Goal: Communication & Community: Answer question/provide support

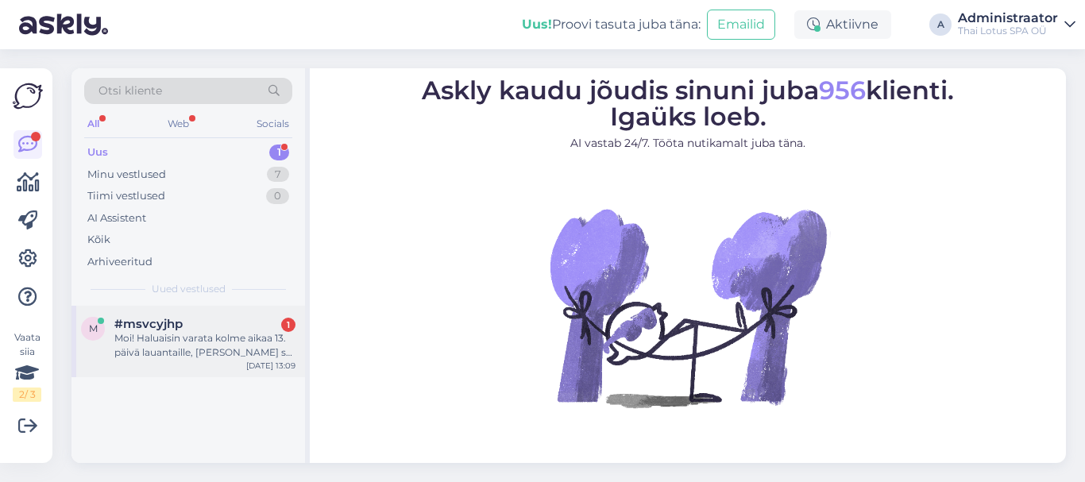
click at [245, 342] on div "Moi! Haluaisin varata kolme aikaa 13. päivä lauantaille, [PERSON_NAME] se on ma…" at bounding box center [204, 345] width 181 height 29
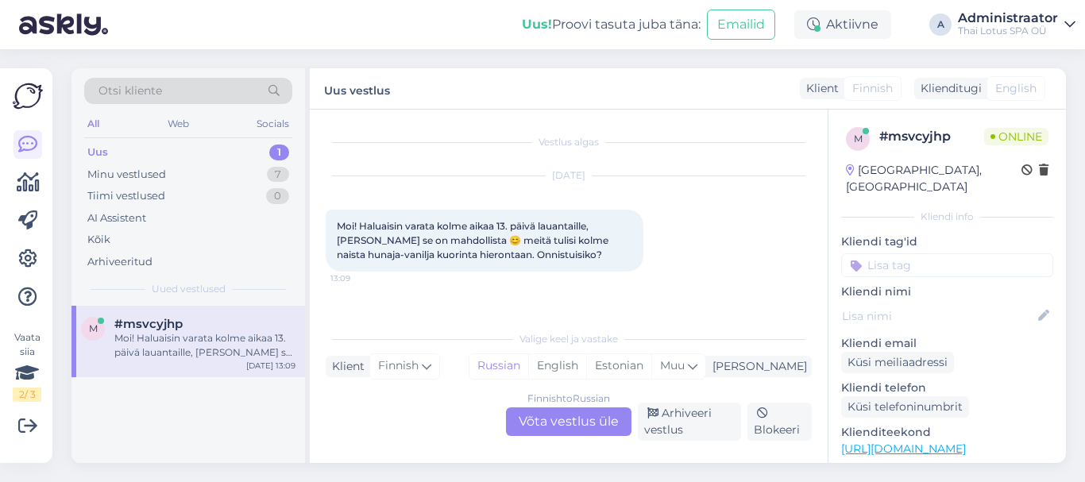
click at [525, 418] on div "Finnish to Russian Võta vestlus üle" at bounding box center [568, 421] width 125 height 29
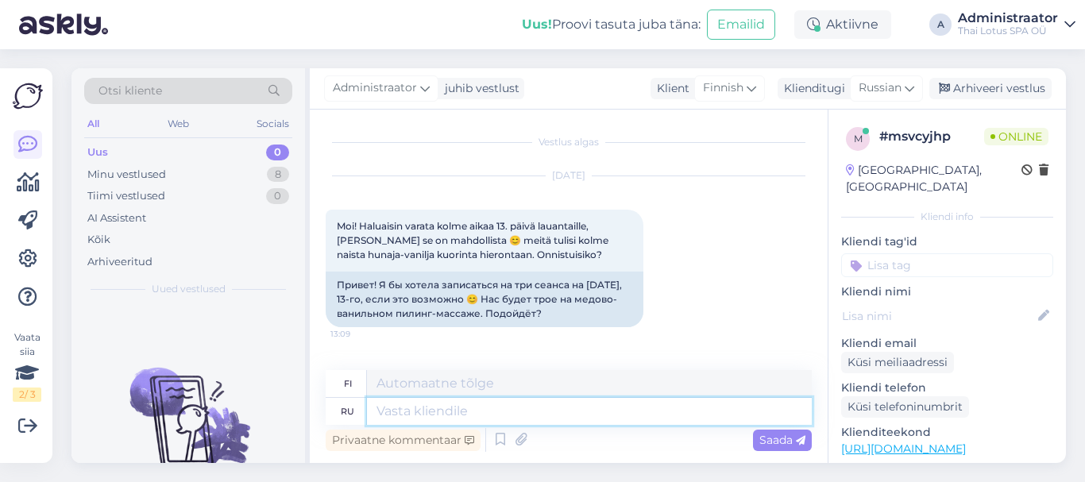
click at [476, 406] on textarea at bounding box center [589, 411] width 445 height 27
type textarea "Добрый"
type textarea "Ystävällinen"
type textarea "Добрый день!"
type textarea "Hyvää iltapäivää"
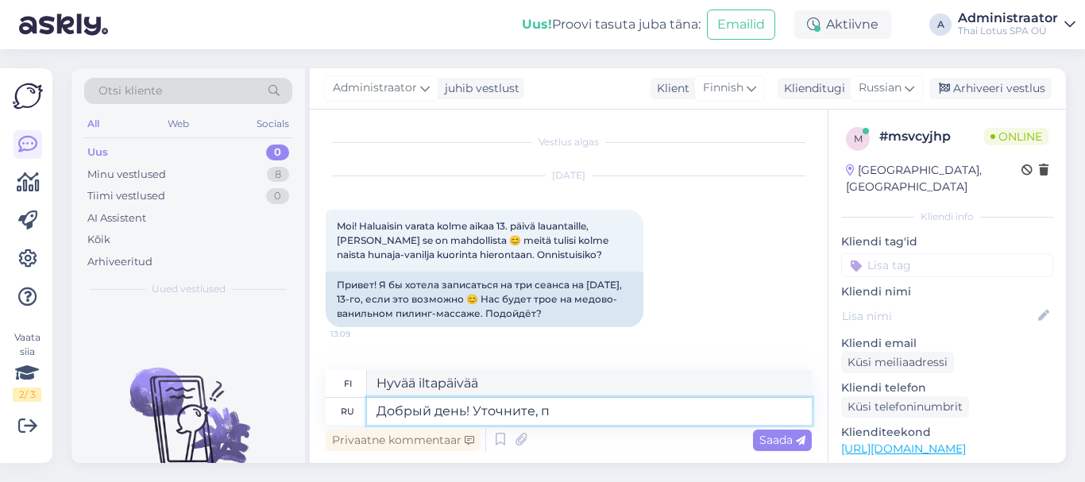
type textarea "Добрый день! Уточните, по"
type textarea "Hyvää iltapäivää! Selvennäthän asiaa."
type textarea "Добрый день! Уточните, пожалу"
type textarea "Hyvää iltapäivää! Selvennä asiaa."
type textarea "Добрый день! Уточните, пожалуйста, пр"
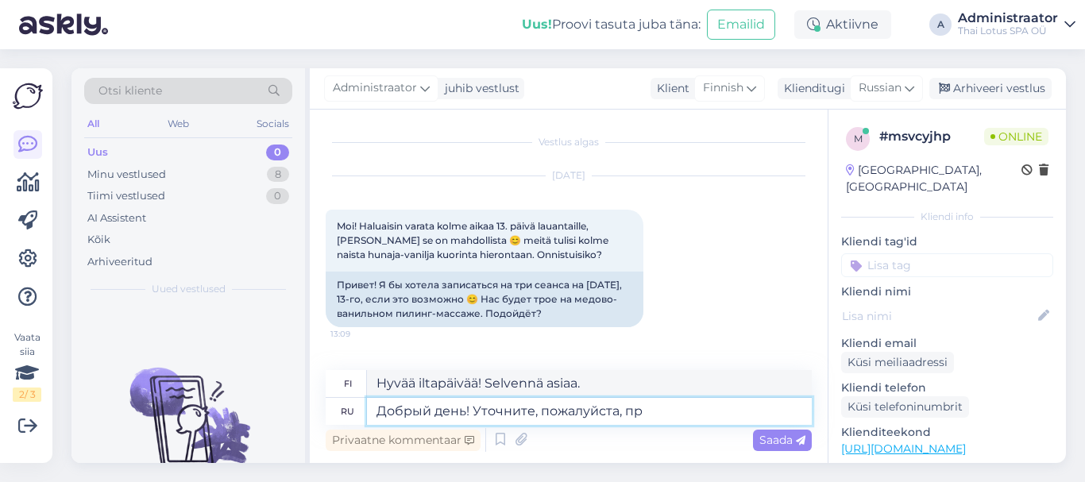
type textarea "Hyvää iltapäivää! Selvennäthän asiaa."
type textarea "Добрый день! Уточните, пожалуйста, процедуру: [PERSON_NAME]"
type textarea "Hyvää iltapäivää! Selventäkää menettelyä:"
type textarea "Добрый день! Уточните, пожалуйста, процедуру: Вы жел"
type textarea "Hyvää iltapäivää! Selventäkää menettelyä: Sinä"
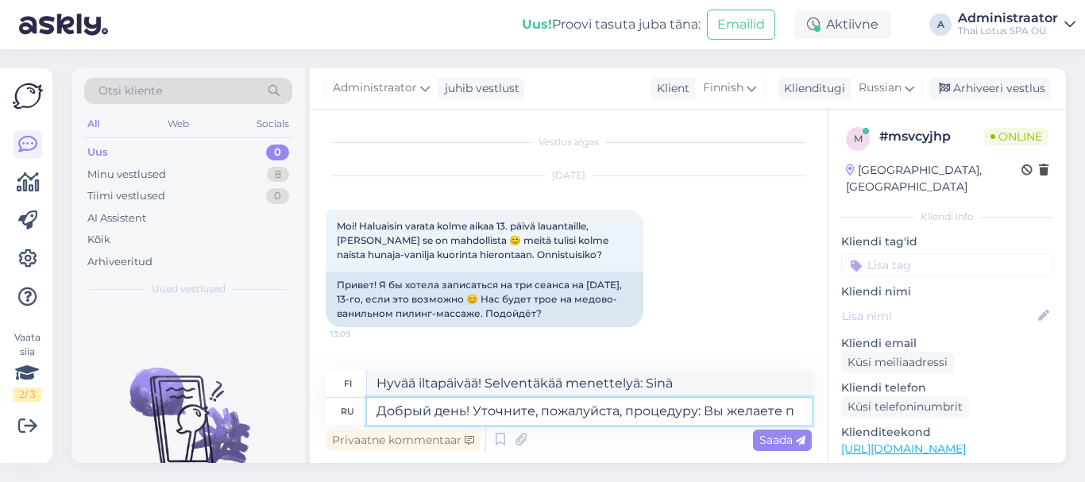
type textarea "Добрый день! Уточните, пожалуйста, процедуру: Вы желаете пи"
type textarea "Hyvää iltapäivää! Selventäkää menettelyä: Haluatko"
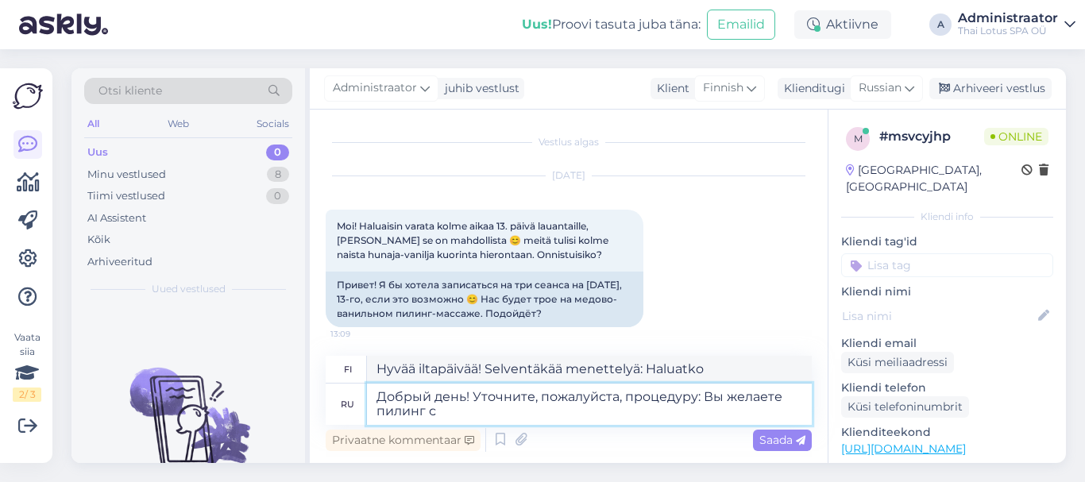
type textarea "Добрый день! Уточните, пожалуйста, процедуру: Вы желаете пилинг с м"
type textarea "Hyvää iltapäivää! Tarkenna toimenpidettä: Haluatko kuorinnan"
type textarea "Добрый день! Уточните, пожалуйста, процедуру: Вы желаете пилинг с массажем"
type textarea "Hyvää päivänjatkoa! Tarkennatko toimenpidettä: Haluatko kuorinnan hieronnan ker…"
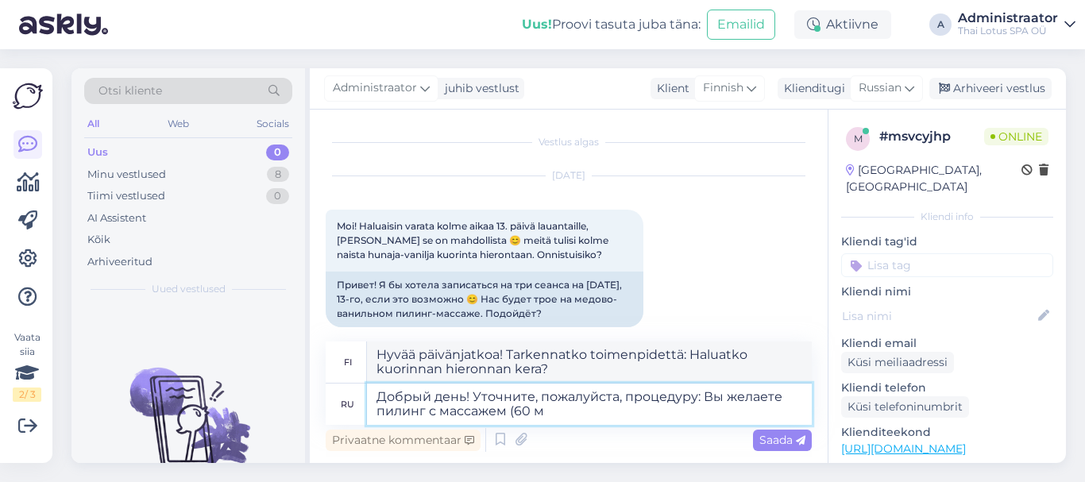
type textarea "Добрый день! Уточните, пожалуйста, процедуру: Вы желаете пилинг с массажем (60 …"
type textarea "Hyvää päivänjatkoa! Tarkennathan toimenpidettä: Haluatko kuorinnan hieronnan ke…"
type textarea "Добрый день! Уточните, пожалуйста, процедуру: Вы желаете пилинг с массажем (60 …"
type textarea "Hyvää päivänjatkoa! Tarkennatko toimenpiteen tyyppiä: Haluatko kuorinnan hieron…"
type textarea "Добрый день! Уточните, пожалуйста, процедуру: Вы желаете пилинг с массажем (60 …"
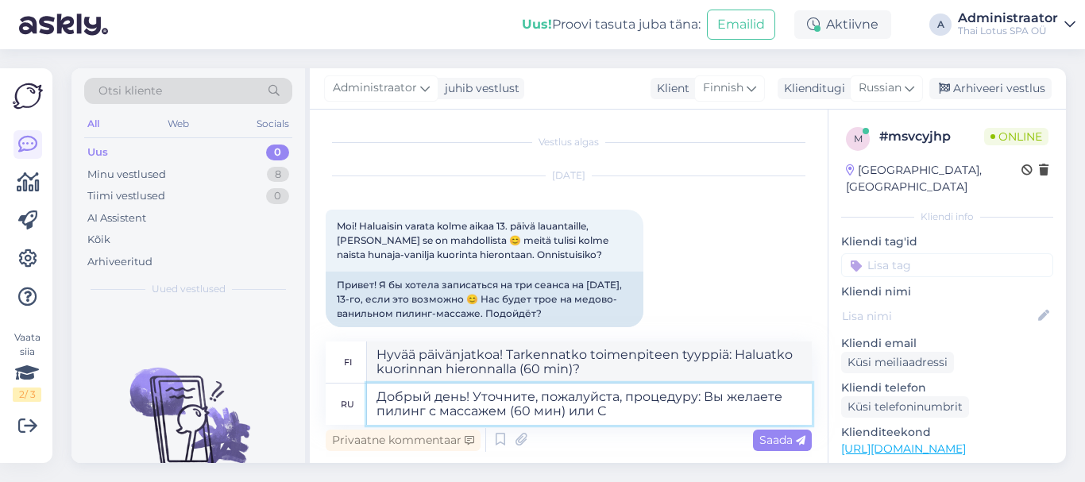
type textarea "Hyvää päivänjatkoa! Tarkennatko toimenpiteen tyyppiä: Haluatko kuorinnan hieron…"
type textarea "Добрый день! Уточните, пожалуйста, процедуру: Вы желаете пилинг с массажем (60 …"
type textarea "Hyvää päivänjatkoa! Tarkennatko toimenpiteen tyyppiä: Haluatko kuorinnan hieron…"
type textarea "Добрый день! Уточните, пожалуйста, процедуру: Вы желаете пилинг с массажем (60 …"
type textarea "Hyvää päivänjatkoa! Tarkennatko toimenpiteen: Haluatko kuorinnan hieronnalla (6…"
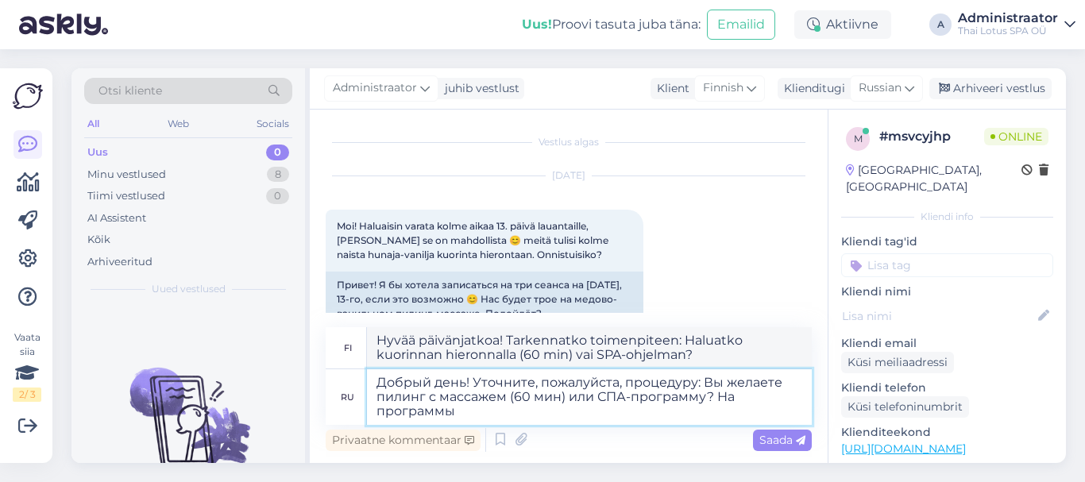
type textarea "Добрый день! Уточните, пожалуйста, процедуру: Вы желаете пилинг с массажем (60 …"
type textarea "Hyvää päivänjatkoa! Tarkennatko toimenpidettä: Haluatko kuorinnan hieronnalla (…"
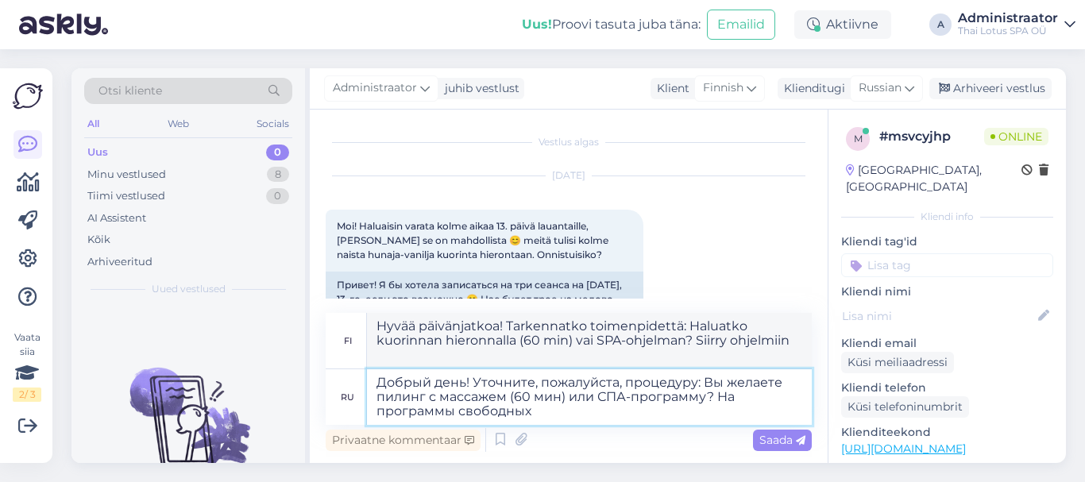
type textarea "Добрый день! Уточните, пожалуйста, процедуру: Вы желаете пилинг с массажем (60 …"
type textarea "Hyvää iltapäivää! Tarkennatko toimenpiteen tyyppiä: Haluatko kuorinnan hieronna…"
type textarea "Добрый день! Уточните, пожалуйста, процедуру: Вы желаете пилинг с массажем (60 …"
type textarea "Hyvää päivänjatkoa! Tarkennatko toimenpiteen: Haluatko kuorinnan hieronnalla (6…"
type textarea "Добрый день! Уточните, пожалуйста, процедуру: Вы желаете пилинг с массажем (60 …"
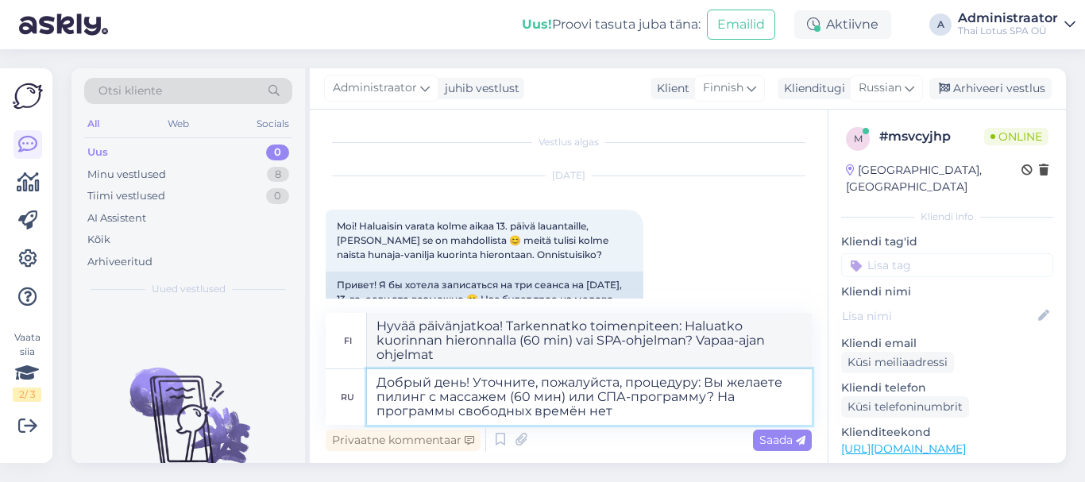
type textarea "Hyvää päivänjatkoa! Tarkennatko toimenpiteen tyyppiä: Haluatko kuorinnan hieron…"
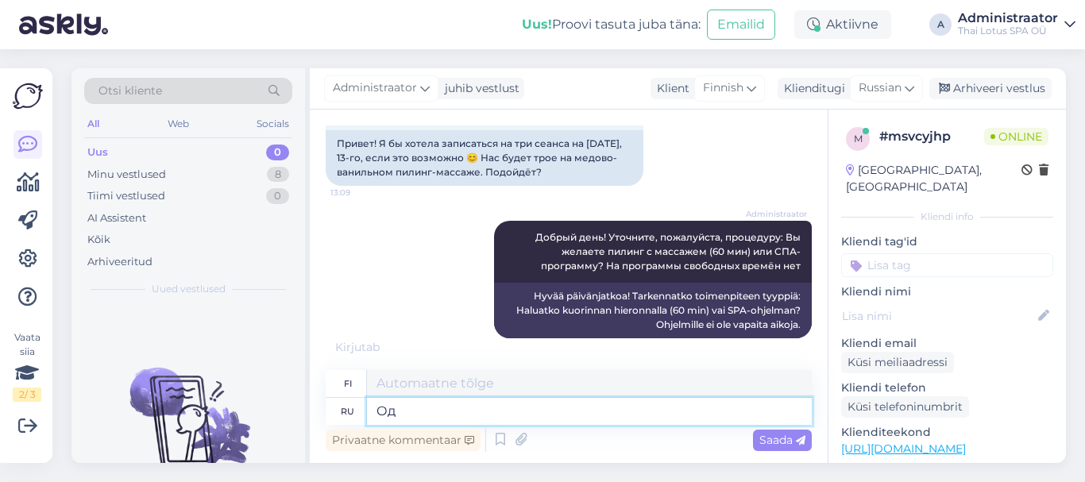
scroll to position [158, 0]
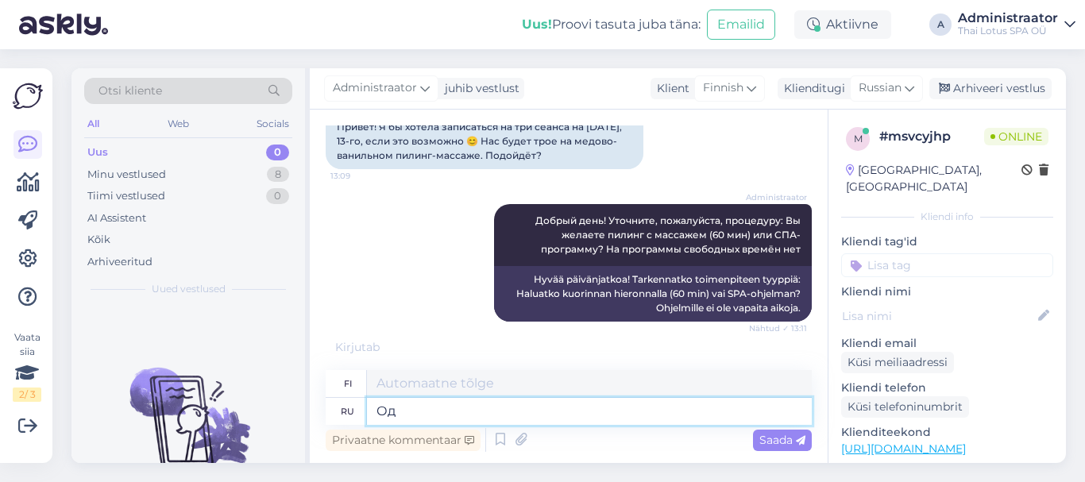
type textarea "О"
type textarea "Также о"
type textarea "Myös"
type textarea "Также одновременно п"
type textarea "Myös [PERSON_NAME] aikaan"
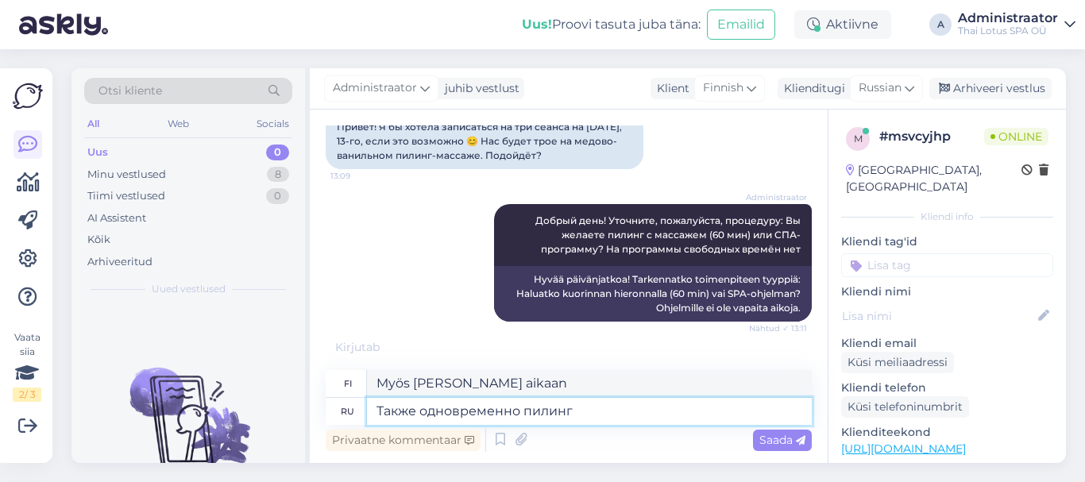
type textarea "Также одновременно пилинг с"
type textarea "Myös kuorinta samalla"
type textarea "Также одновременно пилинг с массажем мы"
type textarea "Myös kuorinta ja hieronta samanaikaisesti"
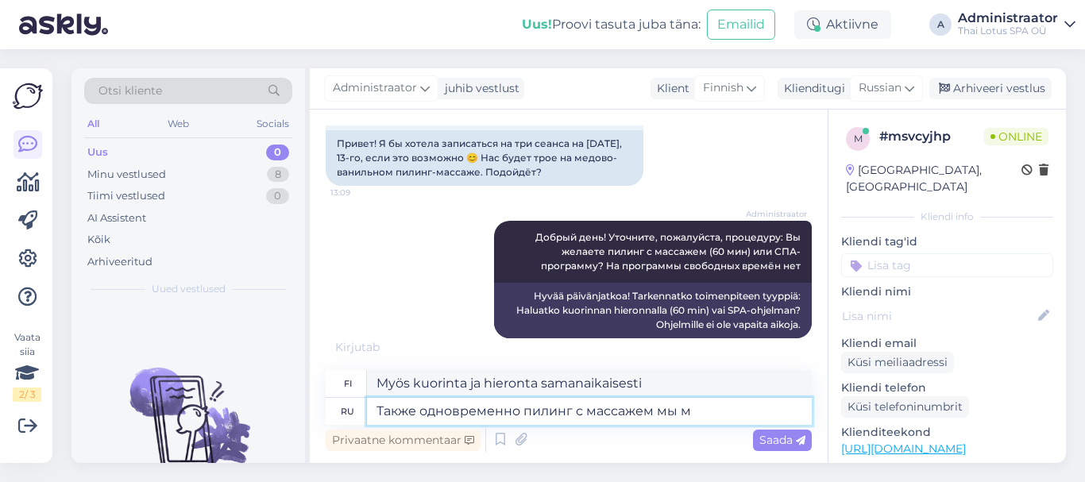
type textarea "Также одновременно пилинг с массажем мы мо"
type textarea "[PERSON_NAME] myös kuorinnan ja hieronnan samanaikaisesti."
type textarea "Также одновременно пилинг с массажем мы можем с"
type textarea "Voimme tehdä myös kuorinnan ja hieronnan samanaikaisesti."
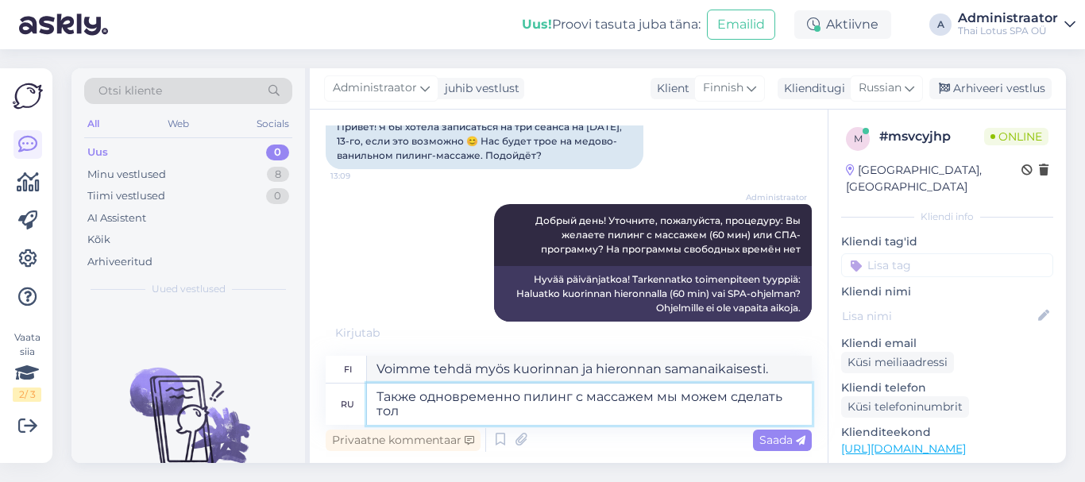
scroll to position [172, 0]
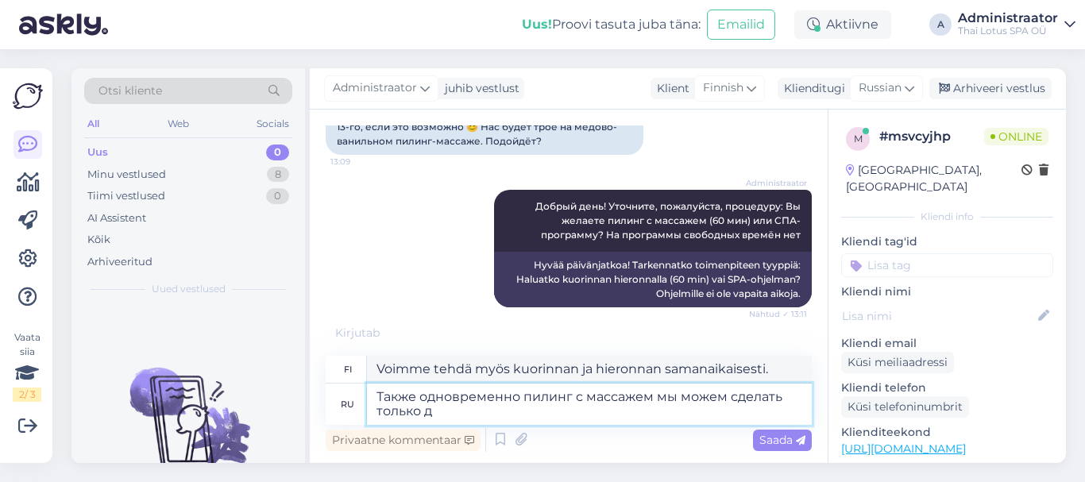
type textarea "Также одновременно пилинг с массажем мы можем сделать только дл"
type textarea "Voimme myös tehdä vain kuorinnan ja hieronnan samanaikaisesti."
type textarea "Также одновременно пилинг с массажем мы можем сделать только для дв"
type textarea "Voimme myös tehdä kuorinnan ja hieronnan samanaikaisesti vain"
type textarea "Также одновременно пилинг с массажем мы можем сделать только для двоих."
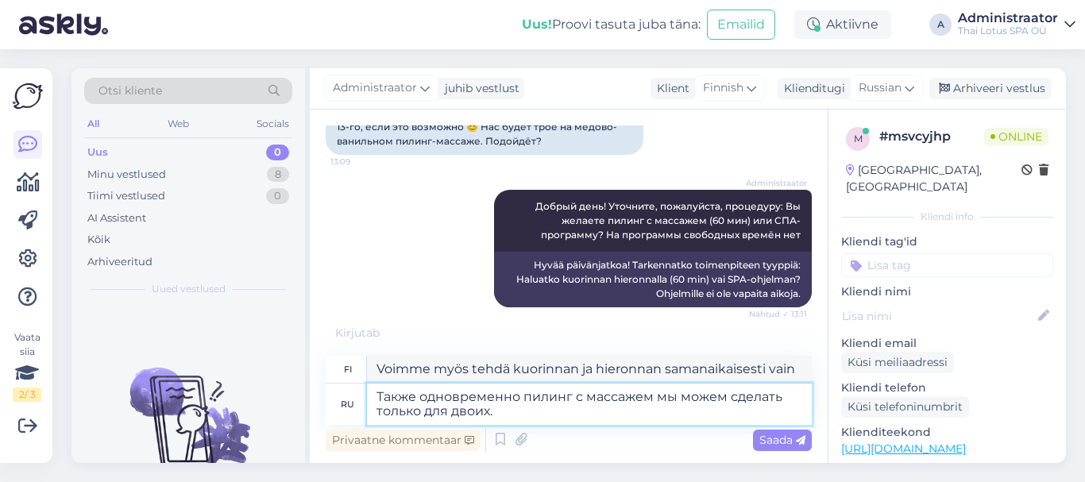
type textarea "Voimme myös tehdä kuorinnan ja hieronnan samanaikaisesti vain kahdelle hengelle."
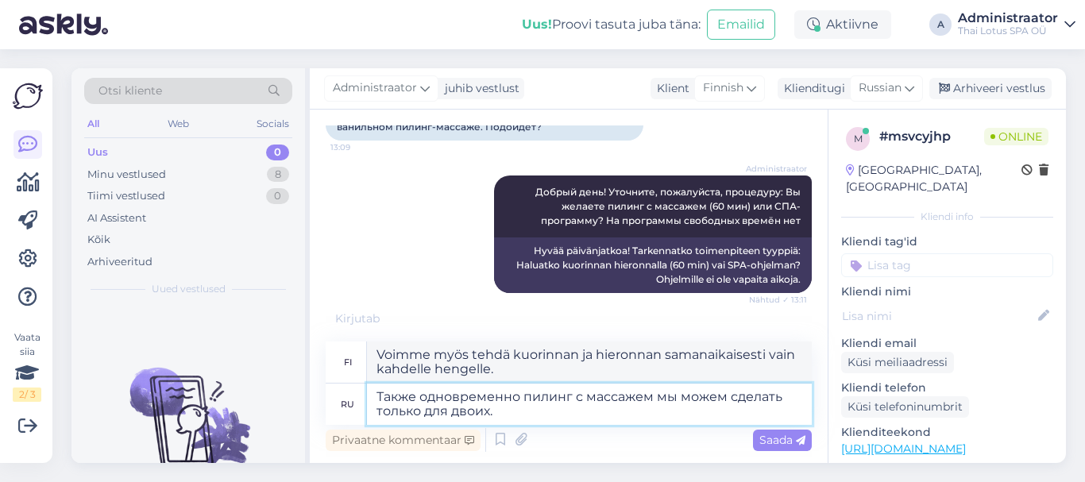
scroll to position [265, 0]
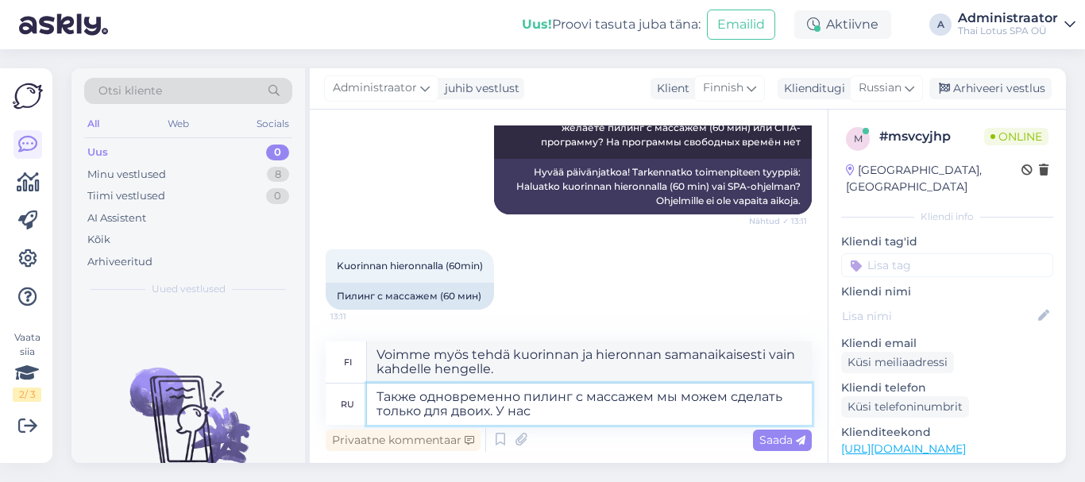
type textarea "Также одновременно пилинг с массажем мы можем сделать только для двоих. У нас"
type textarea "Voimme myös tehdä kuorinnan ja hieronnan samanaikaisesti vain kahdelle hengelle…"
type textarea "Также одновременно пилинг с массажем мы можем сделать только для двоих. У нас д…"
type textarea "Voimme myös tehdä kuorinnan ja hieronnan samanaikaisesti vain kahdelle hengelle…"
type textarea "Также одновременно пилинг с массажем мы можем сделать только для двоих. У нас д…"
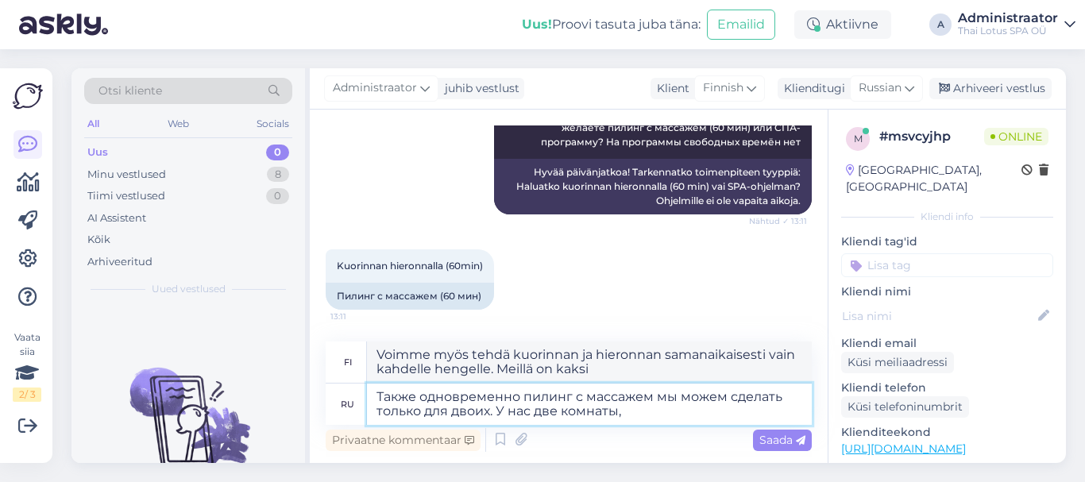
type textarea "Voimme myös tehdä kuorinnan ja hieronnan samanaikaisesti vain kahdelle hengelle…"
type textarea "Также одновременно пилинг с массажем мы можем сделать только для двоих. У нас д…"
type textarea "Voimme myös tehdä kuorinnan ja hieronnan samanaikaisesti vain kahdelle hengelle…"
type textarea "Также одновременно пилинг с массажем мы можем сделать только для двоих. У нас д…"
type textarea "Voimme myös tehdä kuorinnan ja hieronnan samanaikaisesti vain kahdelle hengelle…"
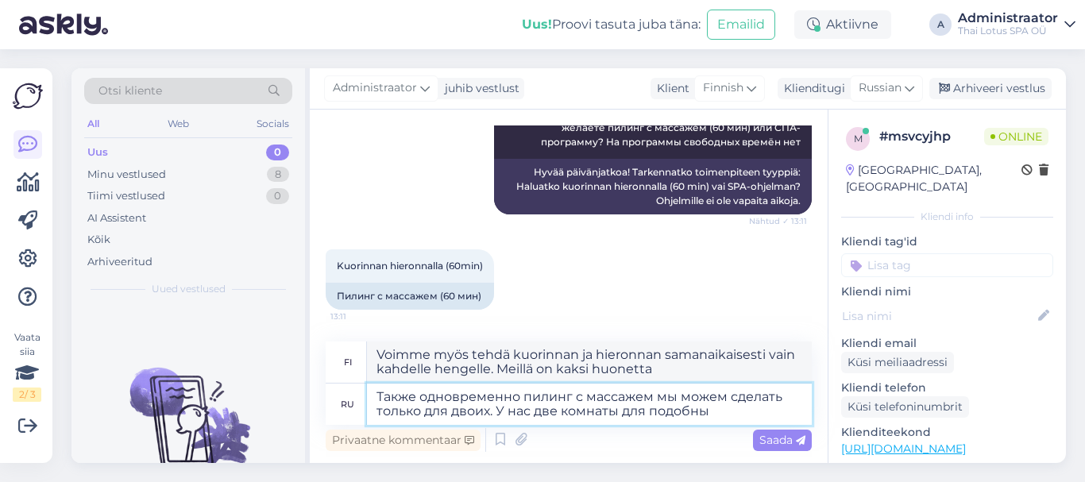
type textarea "Также одновременно пилинг с массажем мы можем сделать только для двоих. У нас д…"
type textarea "Voimme myös tehdä kuorinnan ja hieronnan samanaikaisesti vain kahdelle hengelle…"
type textarea "Также одновременно пилинг с массажем мы можем сделать только для двоих. У нас д…"
type textarea "Voimme myös tehdä kuorinnan ja hieronnan samanaikaisesti vain kahdelle hengelle…"
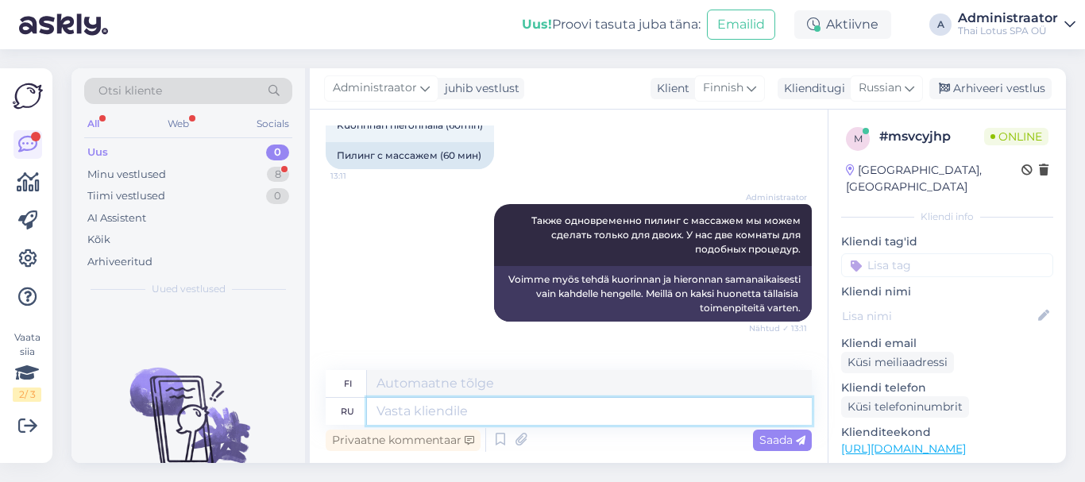
scroll to position [485, 0]
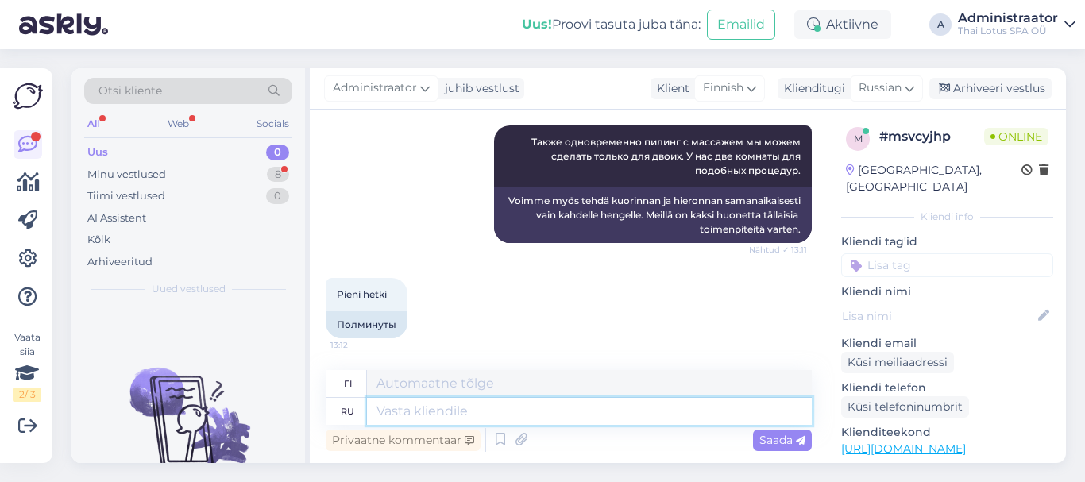
click at [419, 417] on textarea at bounding box center [589, 411] width 445 height 27
click at [268, 168] on div "Minu vestlused 8" at bounding box center [188, 175] width 208 height 22
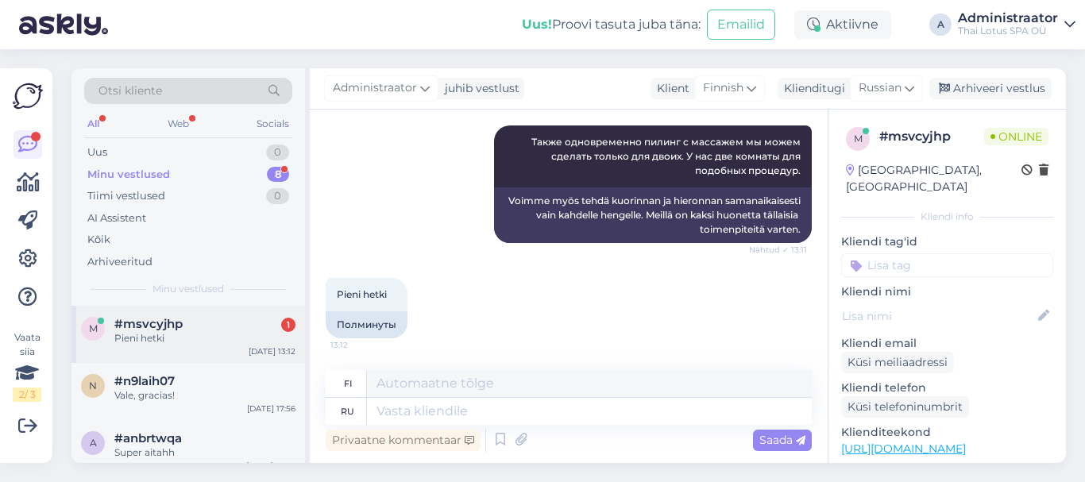
click at [236, 326] on div "#msvcyjhp 1" at bounding box center [204, 324] width 181 height 14
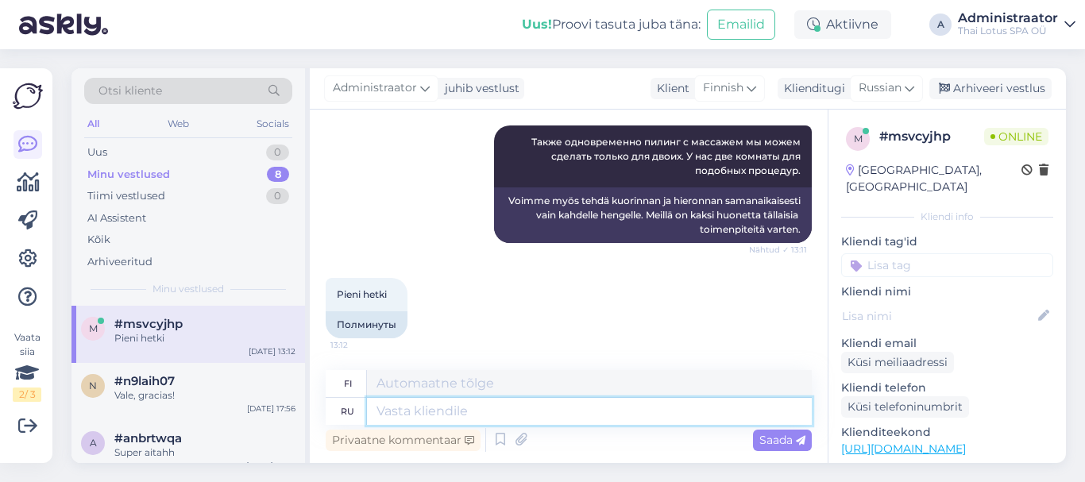
click at [397, 411] on textarea at bounding box center [589, 411] width 445 height 27
click at [406, 410] on textarea at bounding box center [589, 411] width 445 height 27
click at [429, 415] on textarea at bounding box center [589, 411] width 445 height 27
click at [396, 409] on textarea at bounding box center [589, 411] width 445 height 27
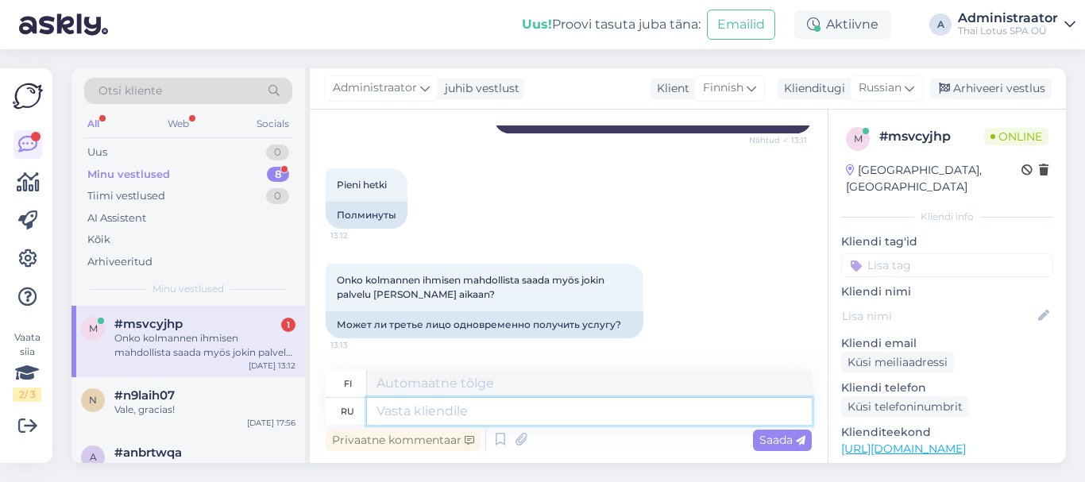
click at [395, 409] on textarea at bounding box center [589, 411] width 445 height 27
type textarea "N"
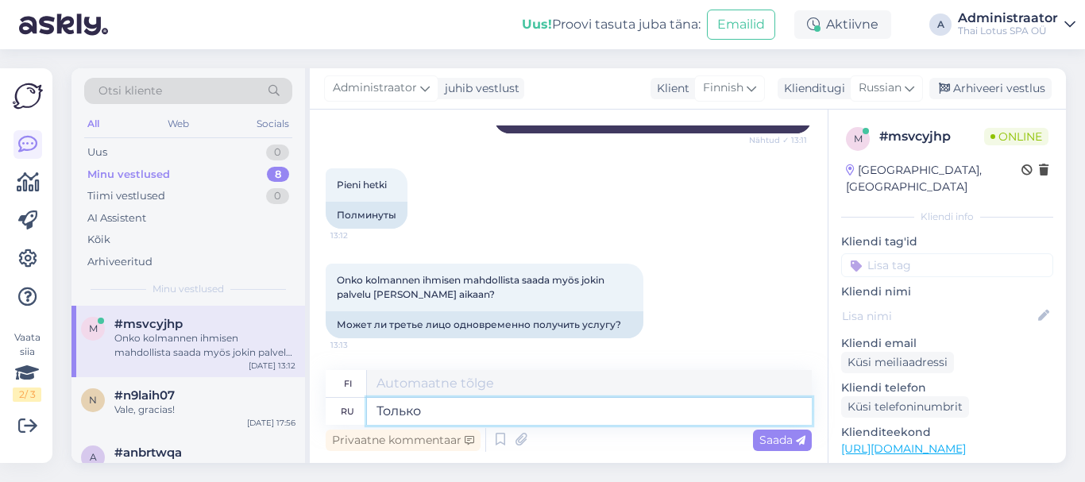
type textarea "Только"
type textarea "[DEMOGRAPHIC_DATA]"
type textarea "Только какой-либо ви"
type textarea "Mikä tahansa"
type textarea "Только какой-либо вид"
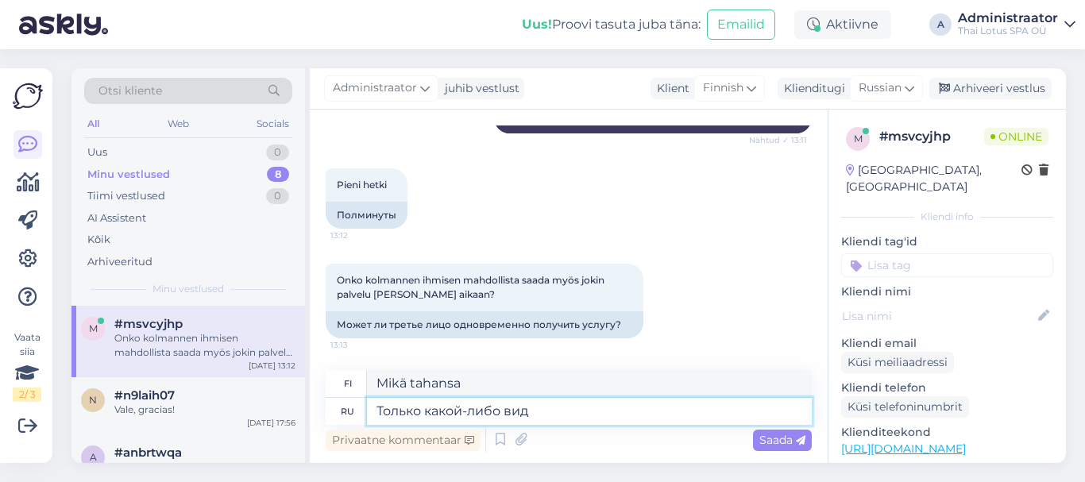
type textarea "[PERSON_NAME]"
type textarea "Только какой-либо вид массажа, ко"
type textarea "Vain jonkinlaista hierontaa,"
type textarea "Только какой-либо вид массажа, которые не"
type textarea "Vain jonkinlainen hieronta"
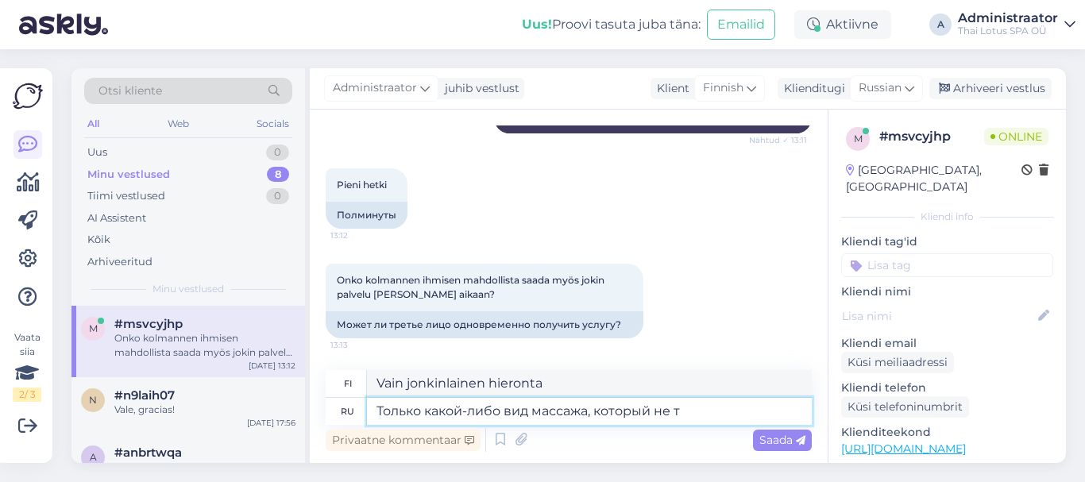
type textarea "Только какой-либо вид массажа, который не тр"
type textarea "Vain jonkinlainen hieronta, joka ei"
type textarea "Только какой-либо вид массажа, который не требует д"
type textarea "Minkä tahansa hieronnan, joka ei vaadi"
type textarea "Только какой-либо вид массажа, который не требует душ п"
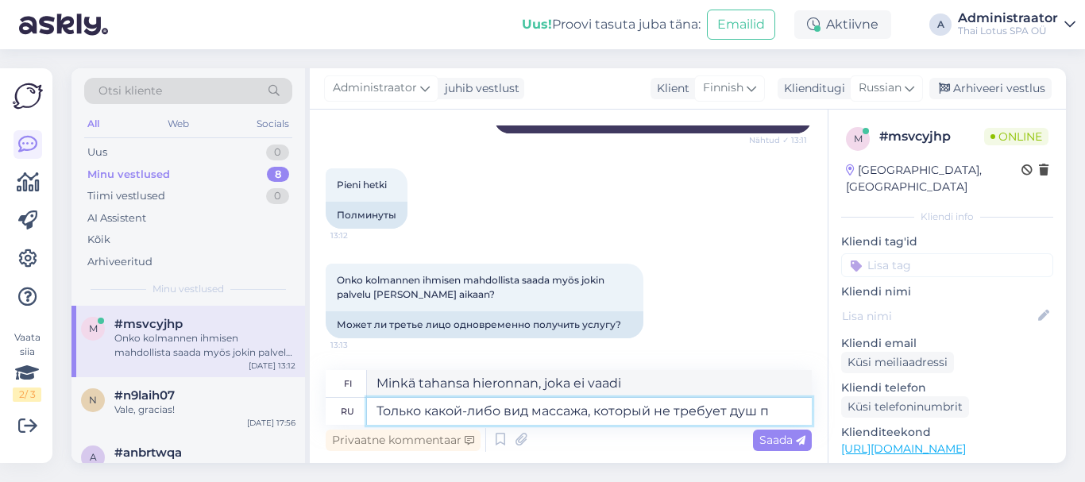
type textarea "Vain hierontatyypit, jotka eivät vaadi suihkua"
type textarea "Только какой-либо вид массажа, который не требует душ после."
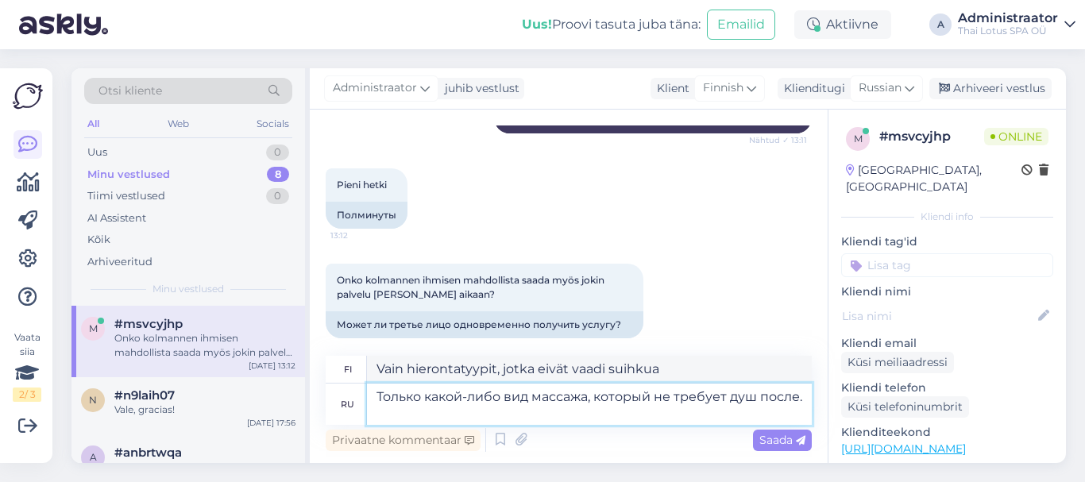
type textarea "Vain hierontatyypit, joiden jälkeen ei tarvitse käydä suihkussa."
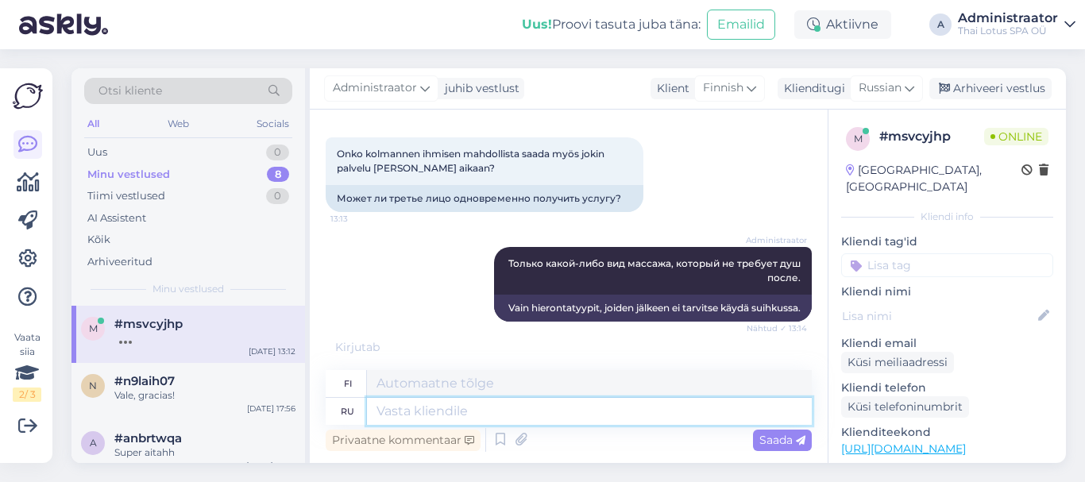
scroll to position [871, 0]
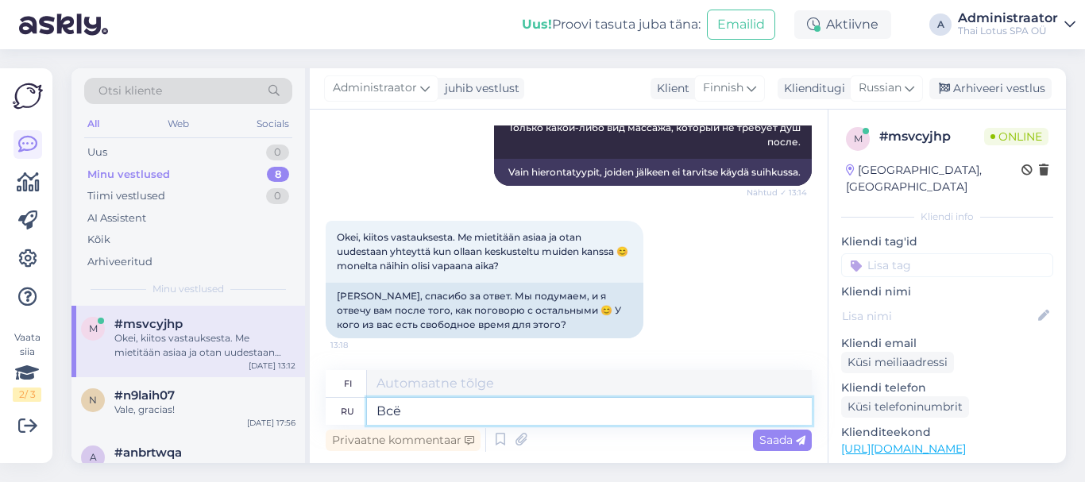
type textarea "Всё"
type textarea "Kaikki"
type textarea "Всё зависит о"
type textarea "Kaikki riippuu"
type textarea "Всё зависит от выбора пр"
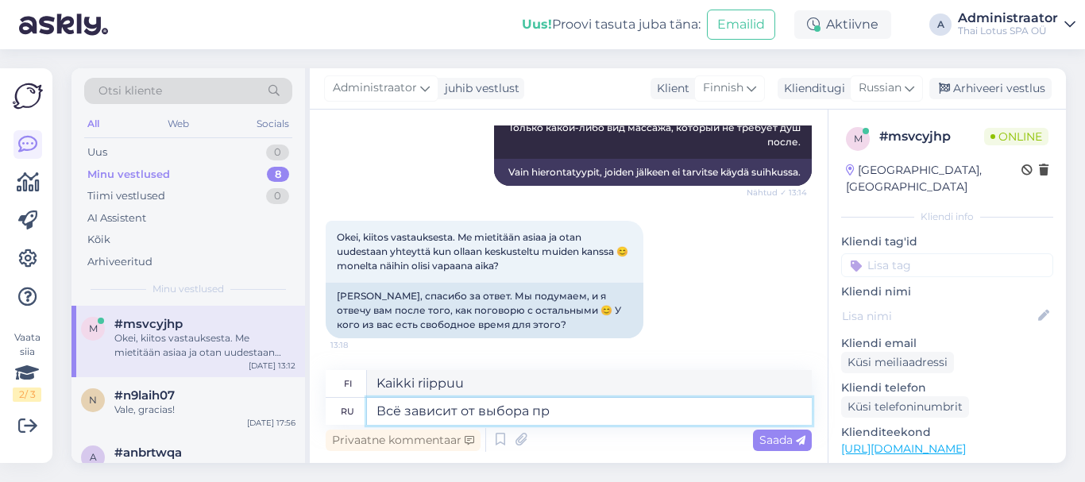
type textarea "Kaikki riippuu valinnasta"
type textarea "Всё зависит от выбора процеур"
type textarea "Kaikki riippuu valituista menettelytavoista"
type textarea "Всё зависит от выбора процедур. н"
type textarea "Kaikki riippuu menettelyjen valinnasta."
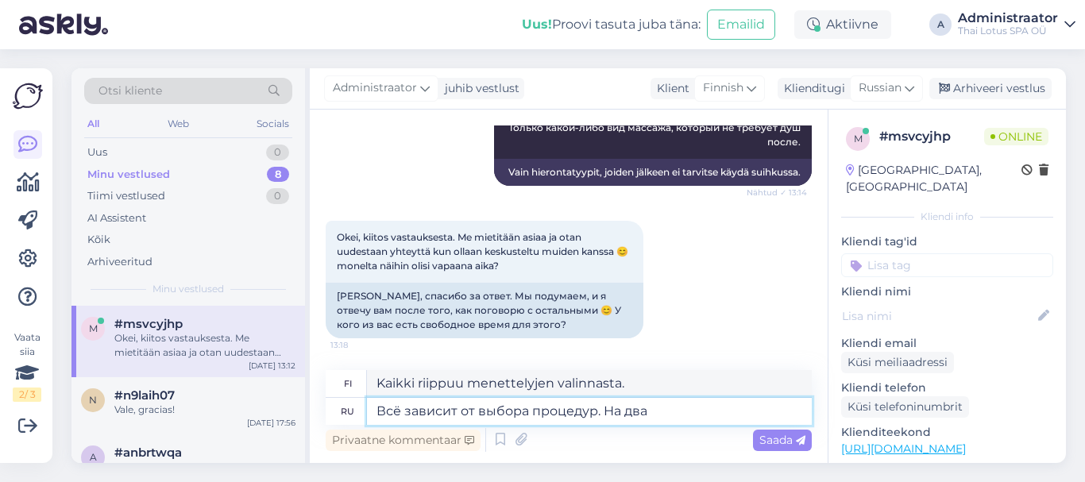
type textarea "Всё зависит от выбора процедур. На два п"
type textarea "Kaikki riippuu valituista menetelmistä. Kahdelle"
type textarea "Всё зависит от выбора процедур. На два пилинга с"
type textarea "Kaikki riippuu valituista toimenpiteistä. Kahdelle kuorinnalle"
type textarea "Всё зависит от выбора процедур. На два пилинга с массаже м"
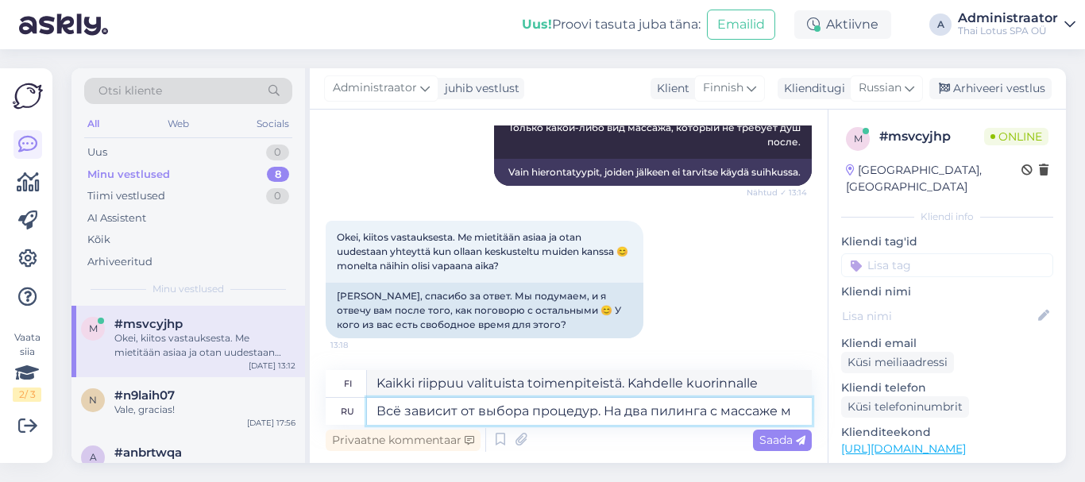
type textarea "Kaikki riippuu valituista toimenpiteistä. Kahdelle kuorinnalle hieronnalla"
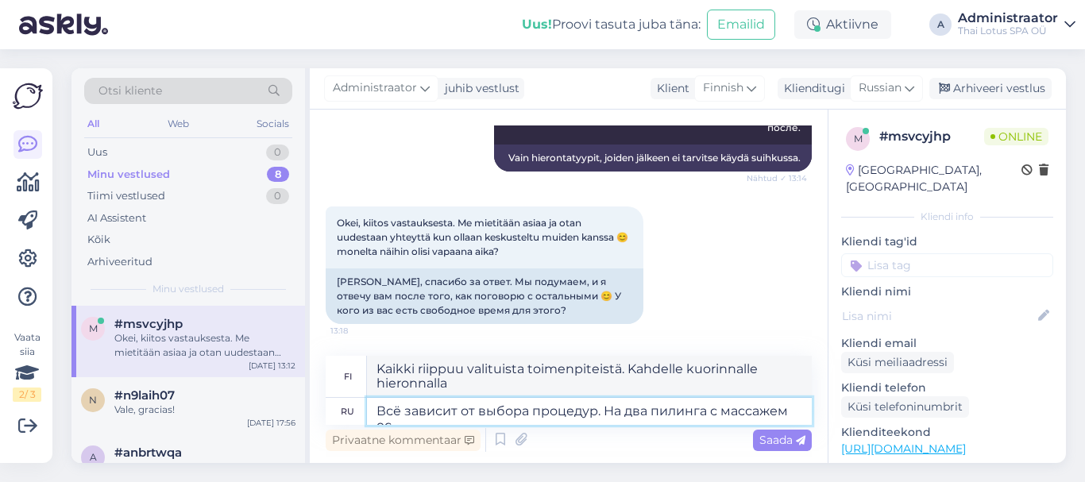
scroll to position [887, 0]
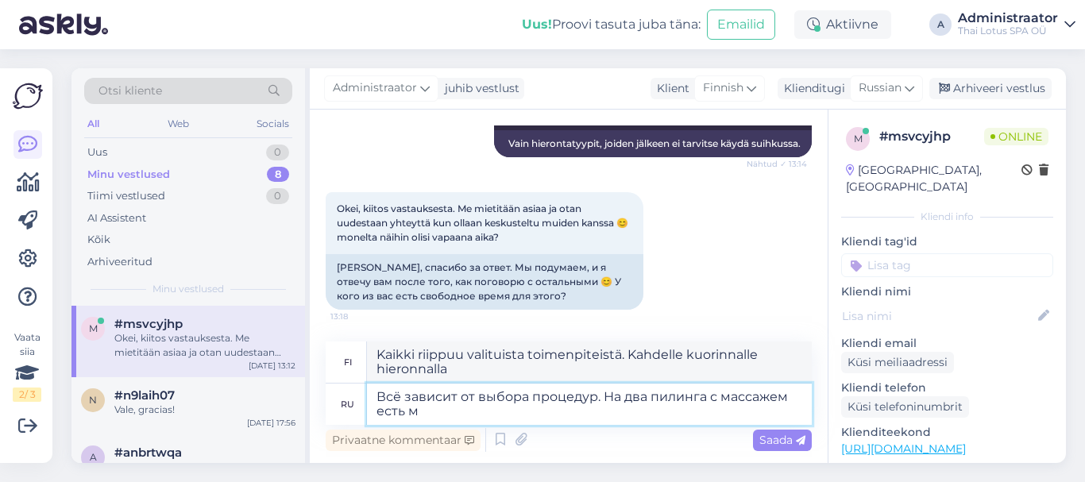
type textarea "Всё зависит от выбора процедур. На два пилинга с массажем есть ме"
type textarea "Kaikki riippuu valituista toimenpiteistä. Tarjolla on kaksi kuorintaa hieronnal…"
type textarea "Всё зависит от выбора процедур. На два пилинга с массажем есть место с 09"
type textarea "Kaikki riippuu valituista hoidoista. Tilaa on kahdelle kuorinnalle hieronnalla."
type textarea "Всё зависит от выбора процедур. На два пилинга с массажем есть место с 09:00 д"
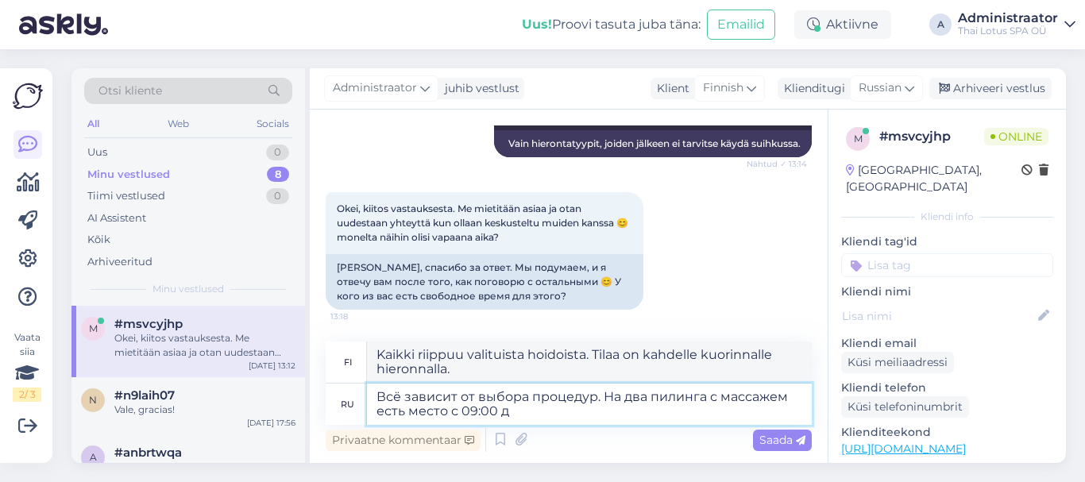
type textarea "Kaikki riippuu valituista hoidoista. Kahdelle kuorinnalle hieronnalla on paikka…"
type textarea "Всё зависит от выбора процедур. На два пилинга с массажем есть место с 09:00 до"
type textarea "Kaikki riippuu valituista hoidoista. Kahdelle kuorinnalle hieronnalla on tilaa …"
type textarea "Всё зависит от выбора процедур. На два пилинга с массажем есть место с 09:00 до…"
type textarea "Kaikki riippuu valituista hoidoista. Kahdelle kuorinnalle hieronnalla on tilaa …"
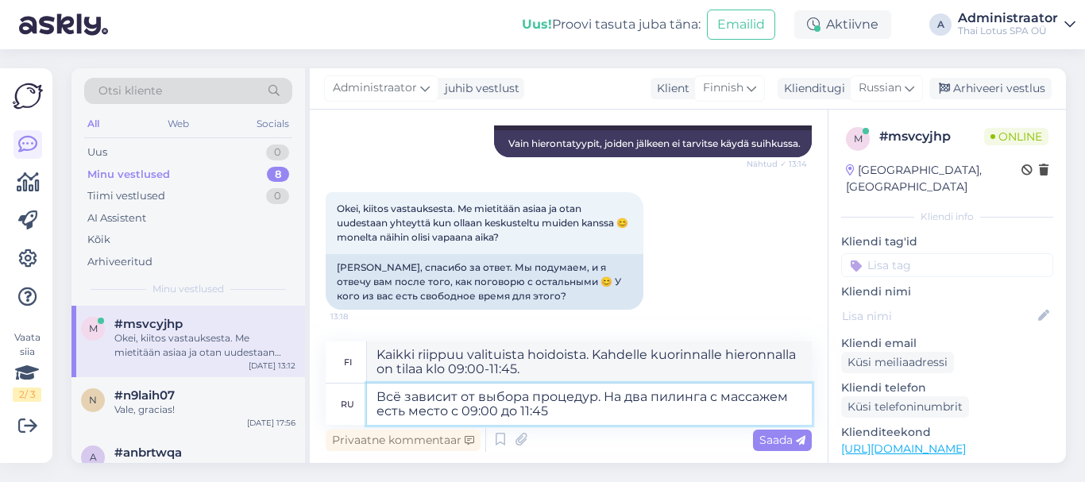
click at [622, 397] on textarea "Всё зависит от выбора процедур. На два пилинга с массажем есть место с 09:00 до…" at bounding box center [589, 404] width 445 height 41
type textarea "Всё зависит от выбора процедур. На одновременно два пилинга с массажем есть мес…"
type textarea "Kaikki riippuu valituista hoidoista. Tilaa on kahdelle kuorinnalle hieronnalla …"
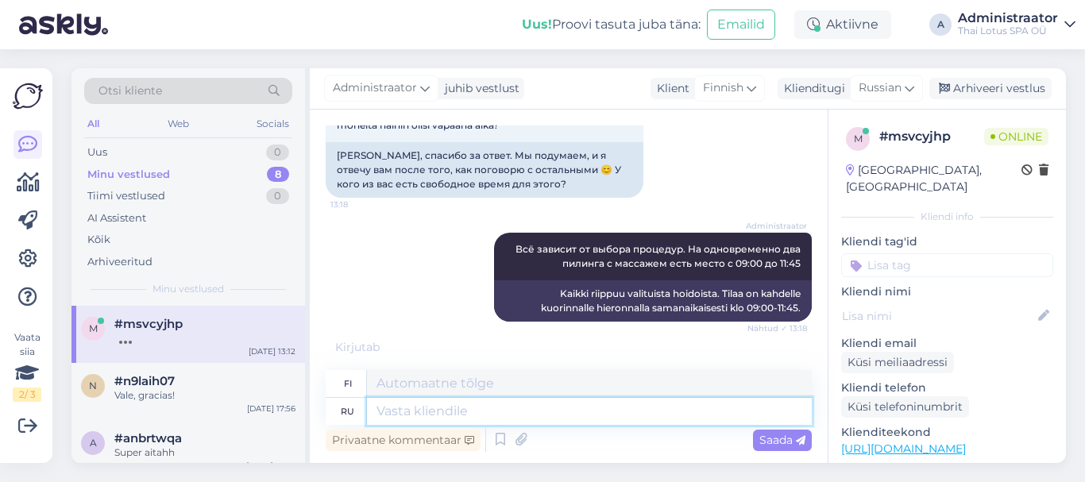
scroll to position [1090, 0]
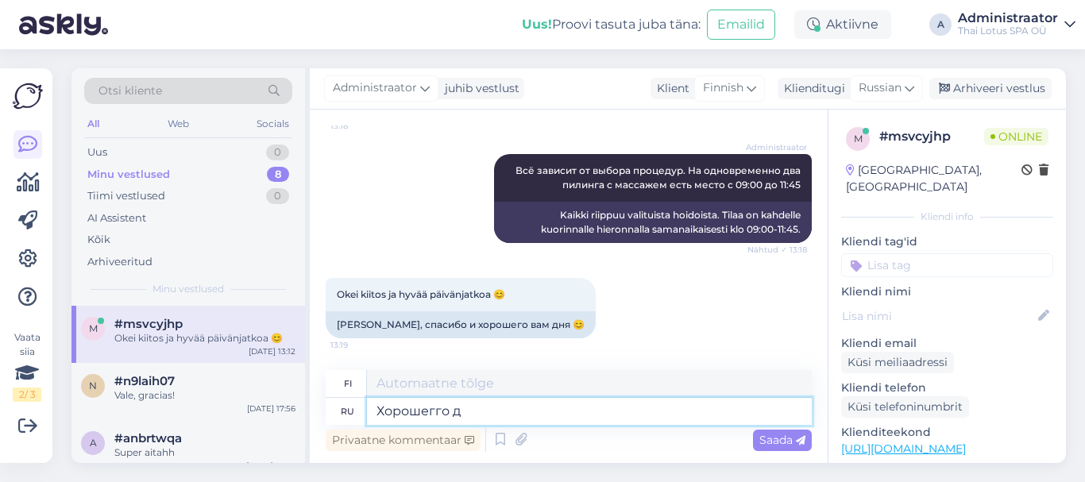
type textarea "Хорошегго дн"
type textarea "Hyvä"
type textarea "Хорошего дня!"
type textarea "Hyvää päivänjatkoa!"
